Goal: Check status: Check status

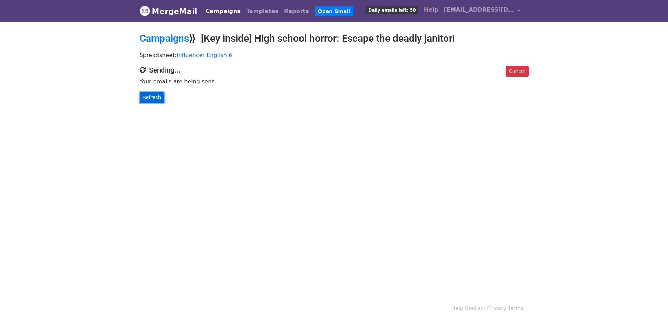
click at [155, 102] on link "Refresh" at bounding box center [152, 97] width 25 height 11
click at [276, 48] on div "Spreadsheet: Influencer English 6" at bounding box center [334, 57] width 400 height 18
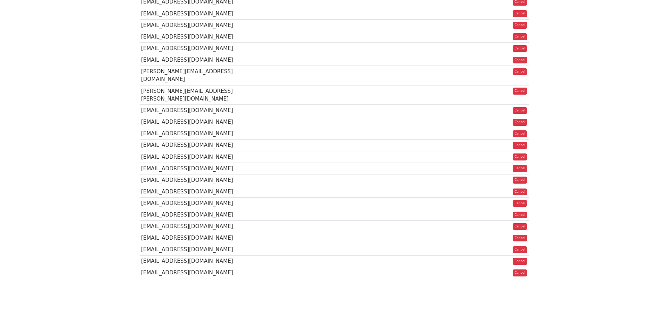
drag, startPoint x: 295, startPoint y: 66, endPoint x: 296, endPoint y: 107, distance: 41.7
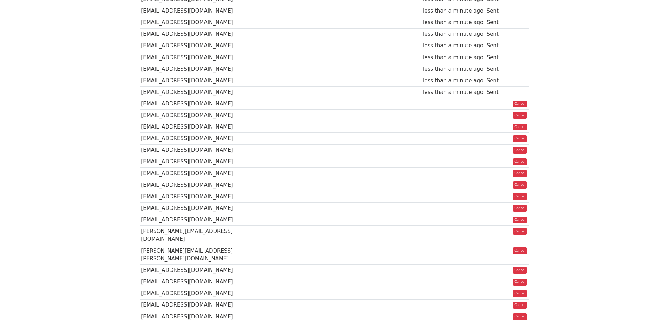
scroll to position [256, 0]
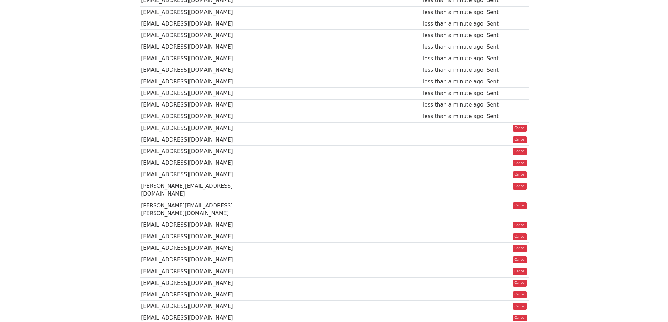
scroll to position [326, 0]
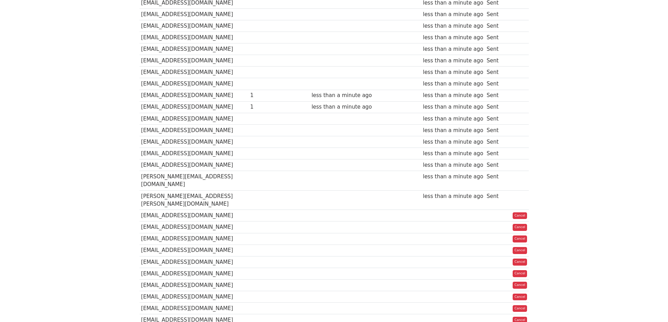
drag, startPoint x: 492, startPoint y: 78, endPoint x: 500, endPoint y: 80, distance: 8.3
click at [493, 78] on td "Sent" at bounding box center [496, 84] width 22 height 12
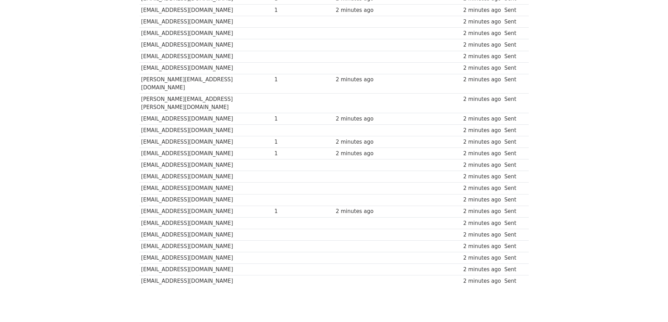
scroll to position [425, 0]
